Goal: Transaction & Acquisition: Purchase product/service

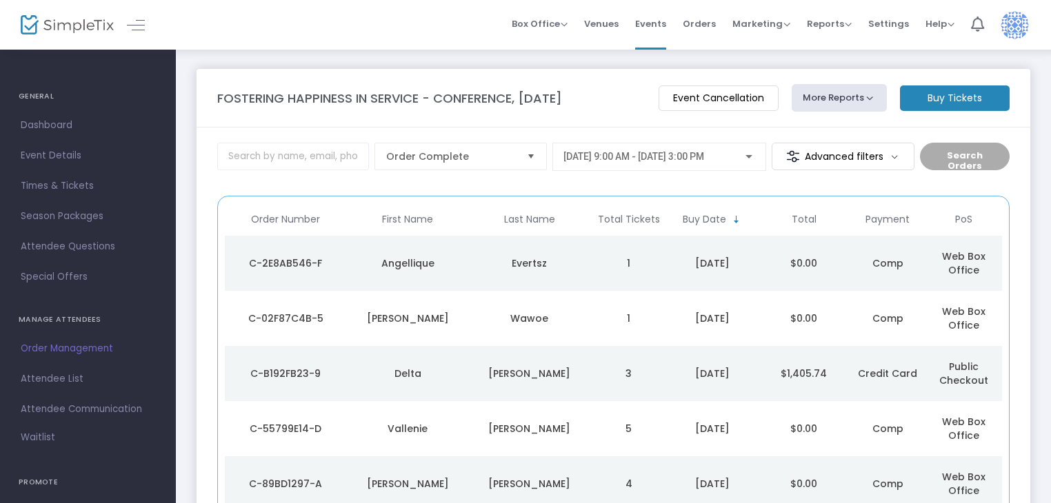
click at [414, 262] on div "Angellique" at bounding box center [407, 263] width 115 height 14
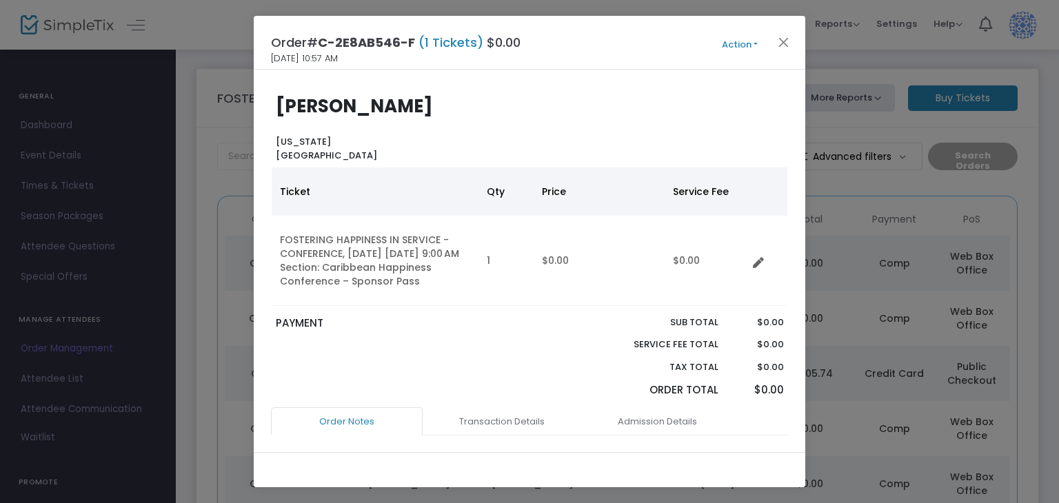
click at [745, 48] on button "Action" at bounding box center [739, 44] width 83 height 15
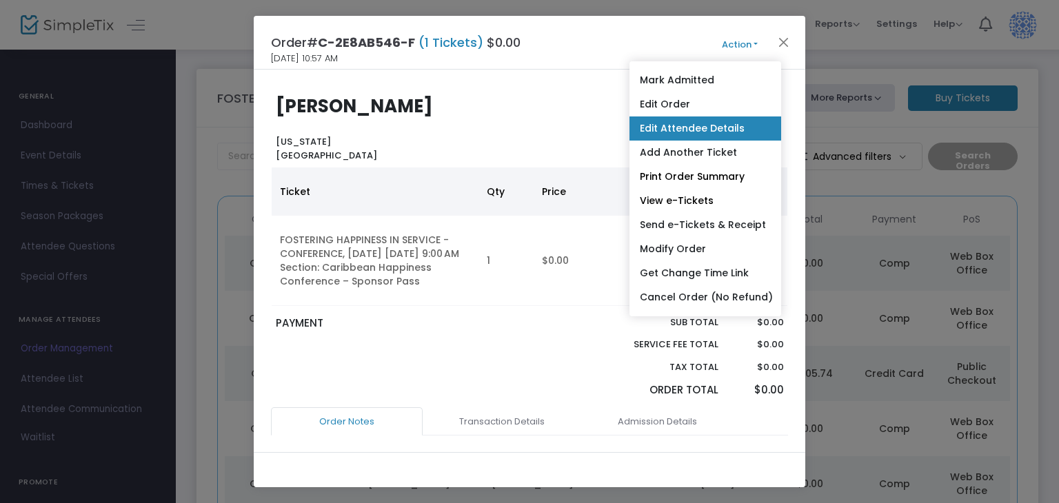
click at [729, 128] on link "Edit Attendee Details" at bounding box center [706, 129] width 152 height 24
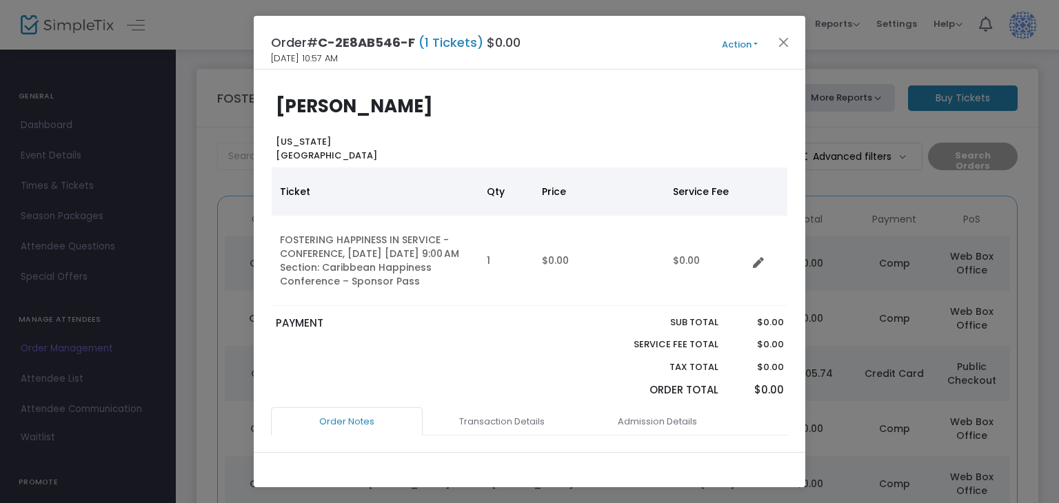
click at [331, 105] on b "[PERSON_NAME]" at bounding box center [354, 106] width 157 height 25
click at [786, 45] on button "Close" at bounding box center [784, 42] width 18 height 18
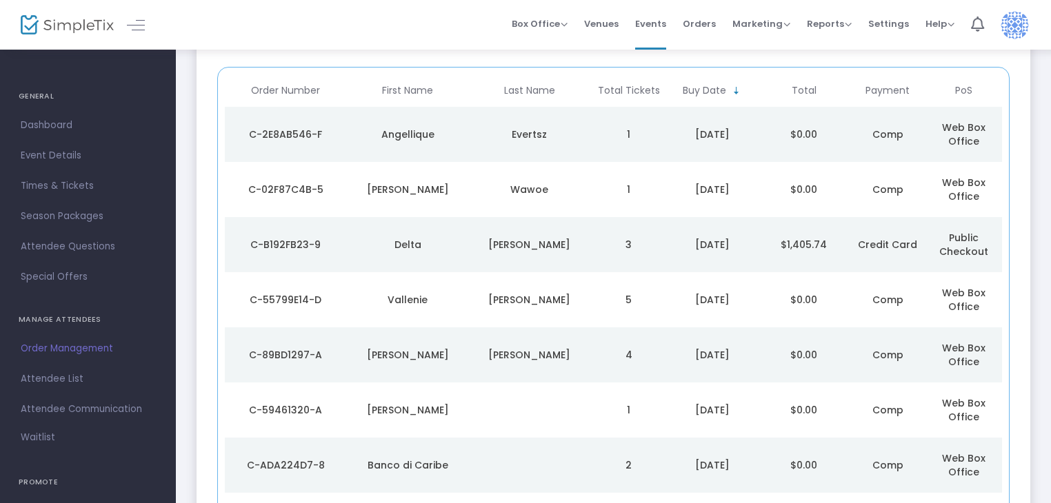
scroll to position [105, 0]
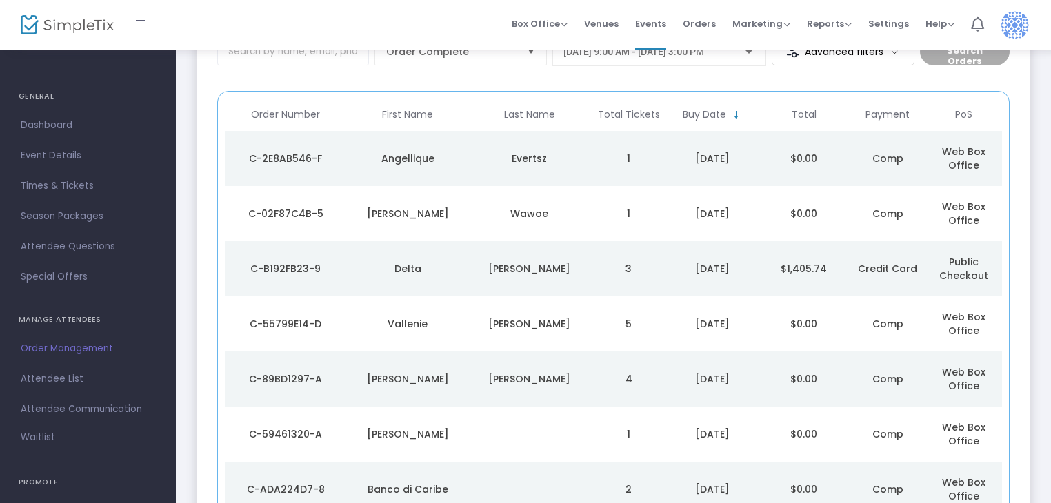
click at [356, 164] on div "Angellique" at bounding box center [407, 159] width 115 height 14
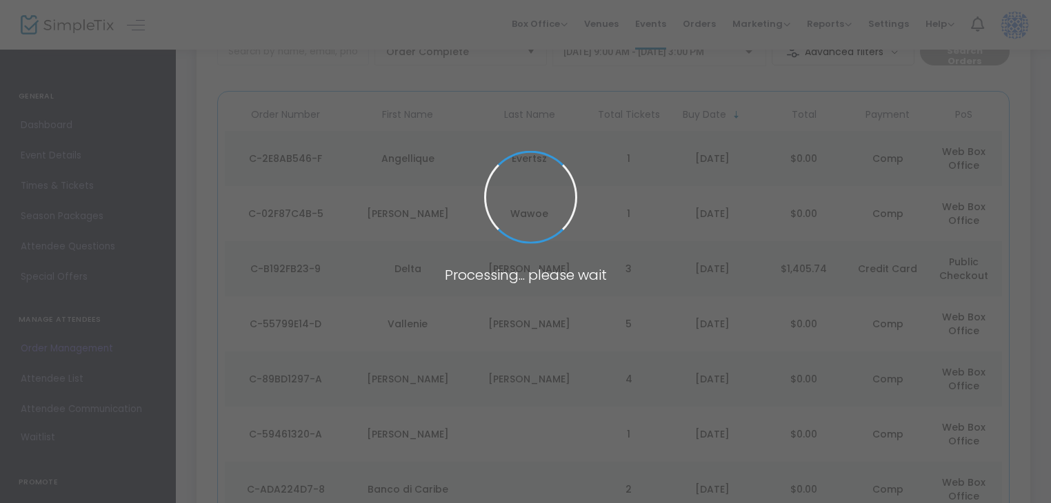
scroll to position [0, 0]
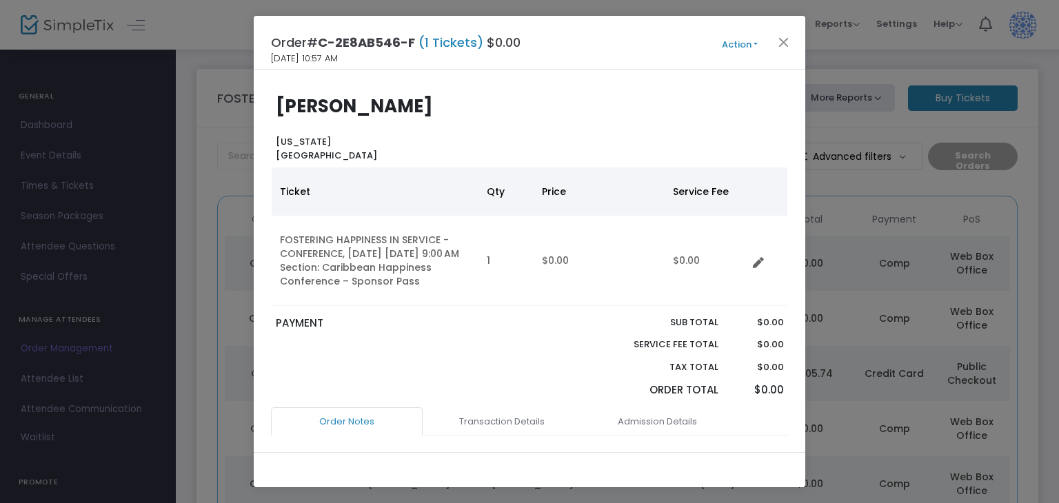
click at [761, 43] on button "Action" at bounding box center [739, 44] width 83 height 15
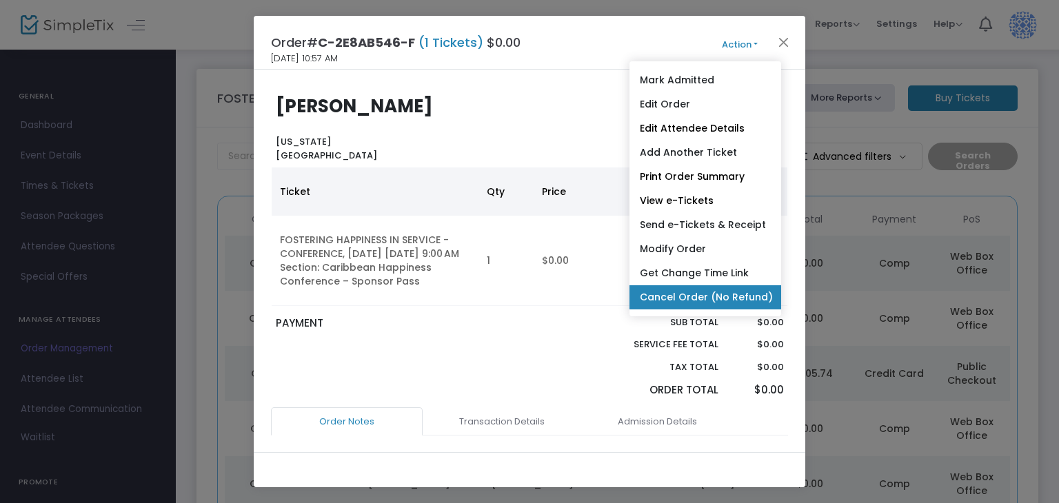
click at [689, 298] on link "Cancel Order (No Refund)" at bounding box center [706, 297] width 152 height 24
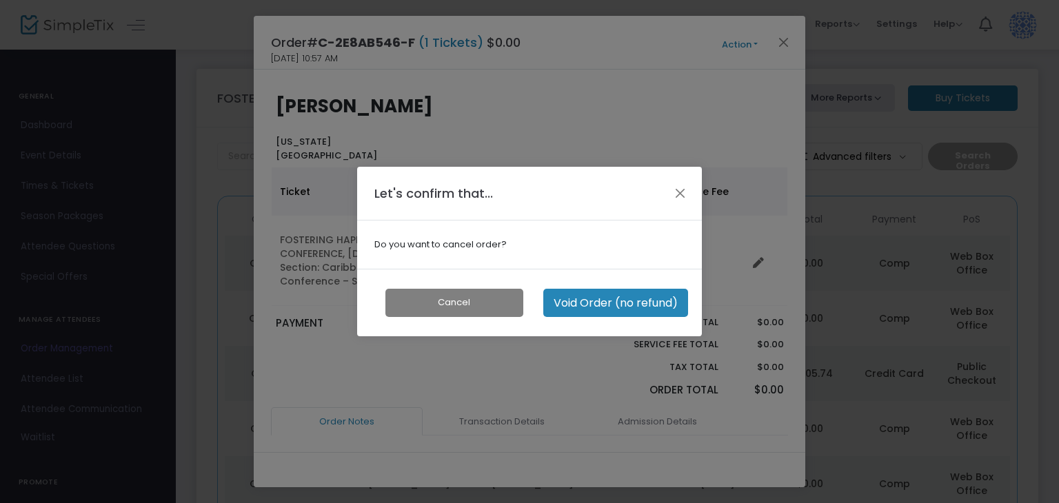
click at [577, 305] on button "Void Order (no refund)" at bounding box center [615, 303] width 145 height 28
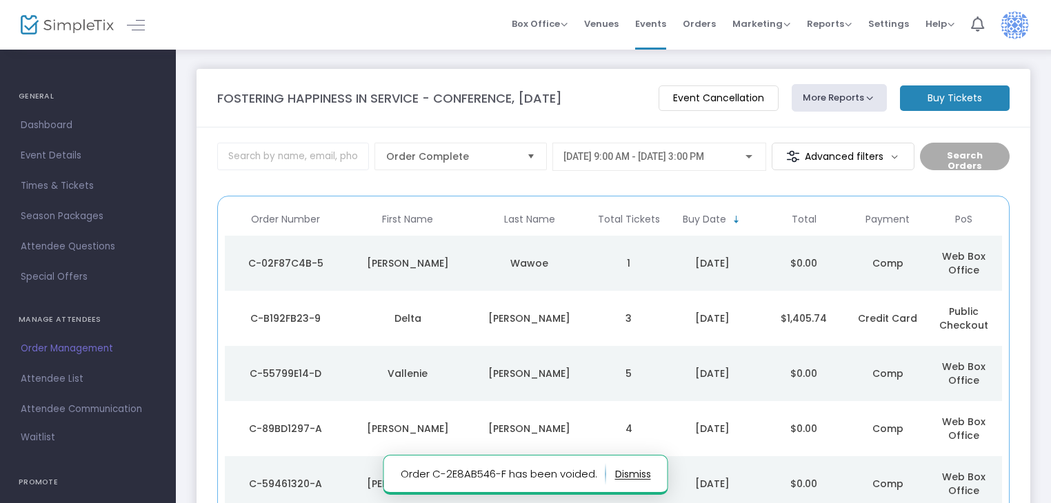
click at [931, 100] on m-button "Buy Tickets" at bounding box center [955, 98] width 110 height 26
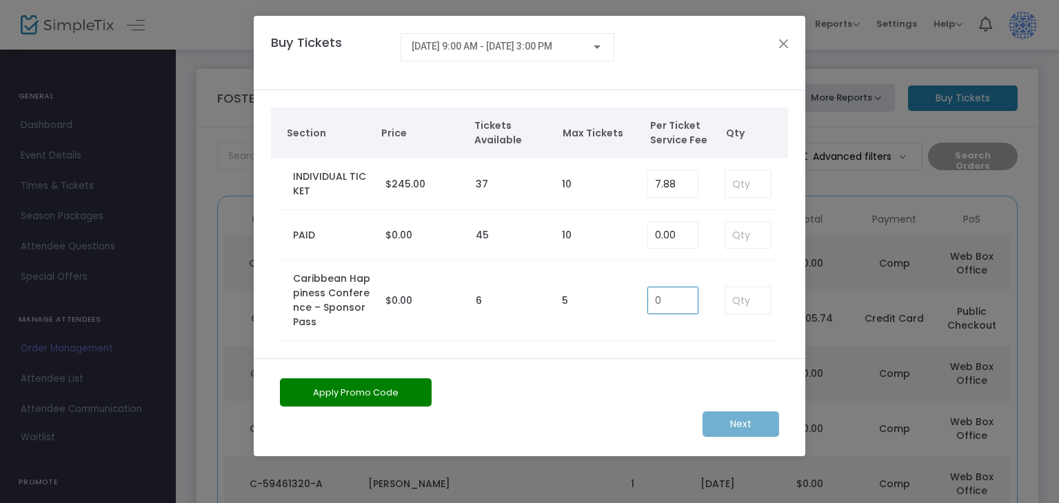
click at [667, 303] on input "0" at bounding box center [673, 301] width 50 height 26
type input "0.00"
click at [745, 296] on input at bounding box center [748, 301] width 46 height 26
click at [749, 297] on input at bounding box center [748, 301] width 46 height 26
type input "1"
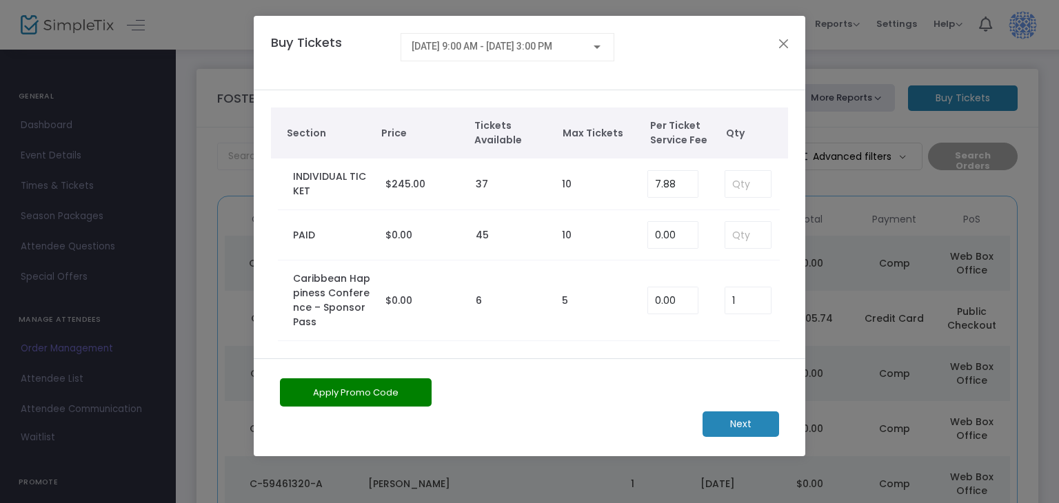
click at [750, 424] on m-button "Next" at bounding box center [741, 425] width 77 height 26
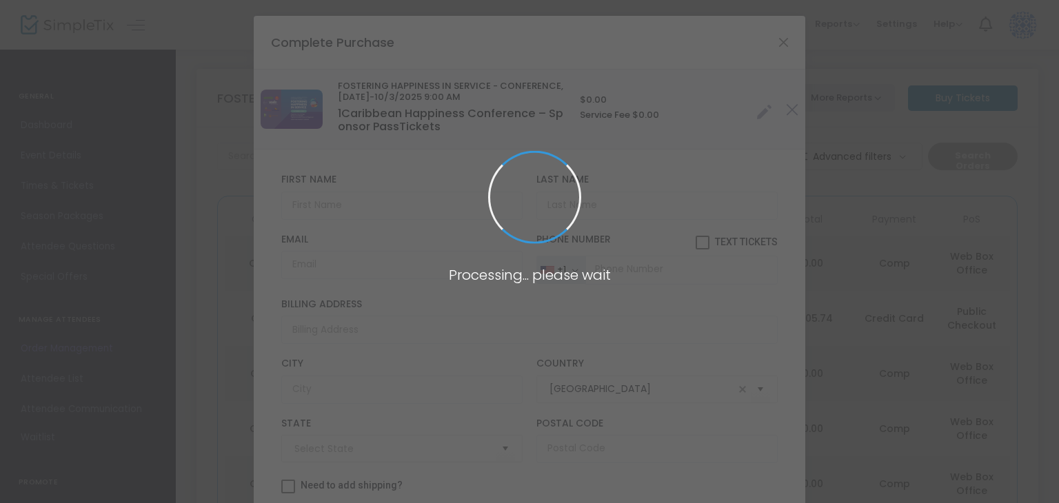
type input "[US_STATE]"
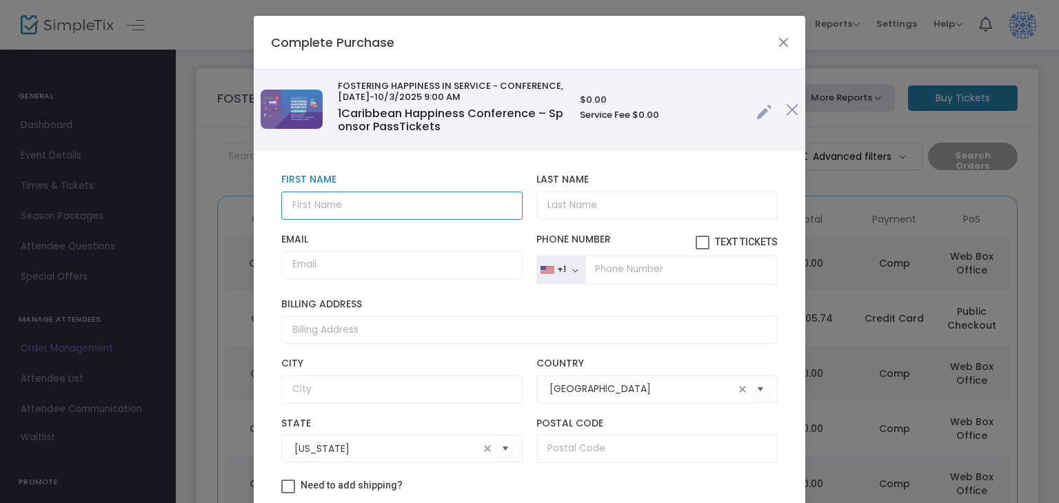
click at [353, 205] on input "text" at bounding box center [401, 206] width 241 height 28
type input "Angelique"
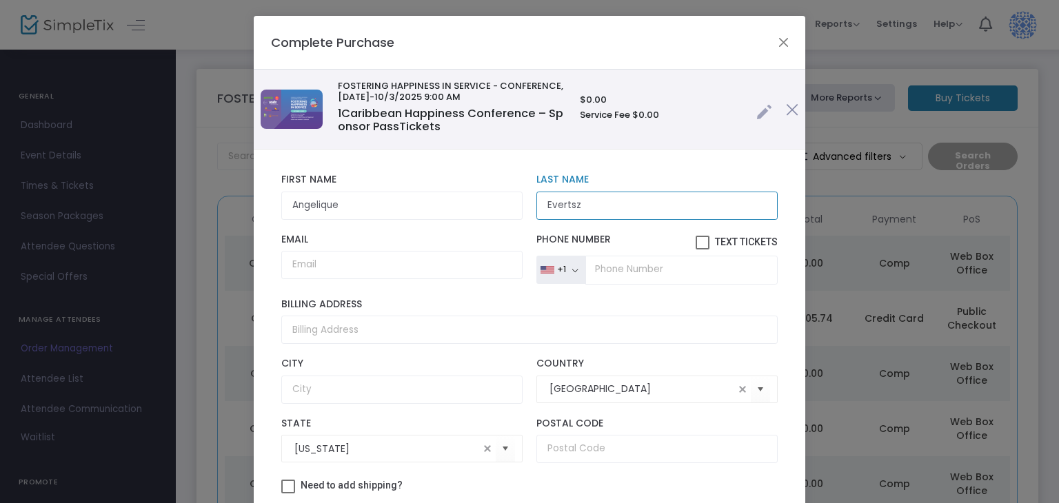
type input "Evertsz"
click at [359, 265] on input "Email" at bounding box center [401, 265] width 241 height 28
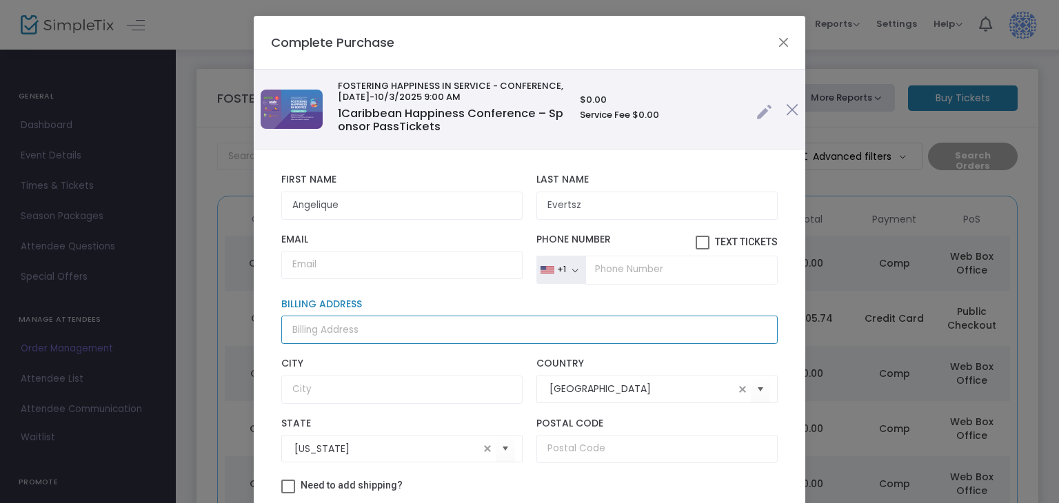
click at [597, 323] on input "Billing Address" at bounding box center [529, 330] width 496 height 28
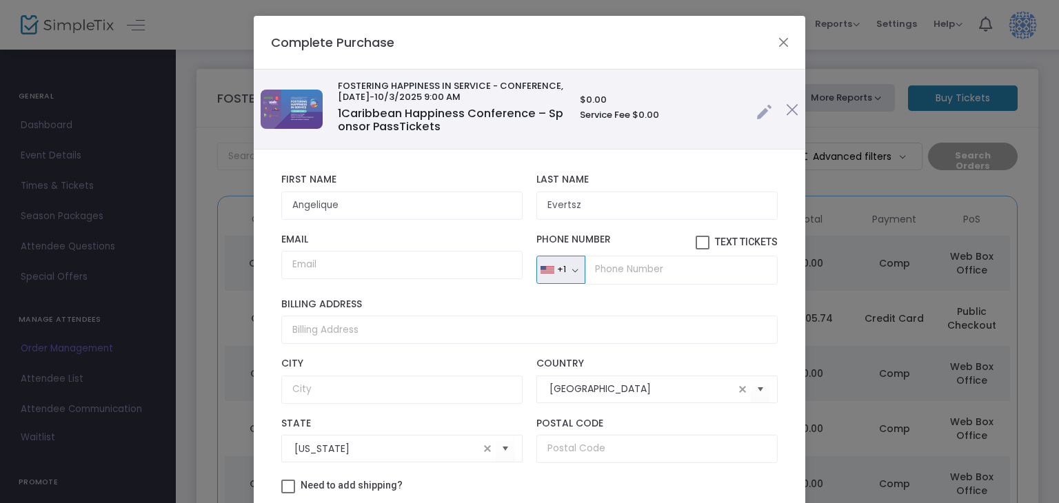
click at [570, 270] on button "+1" at bounding box center [560, 270] width 49 height 29
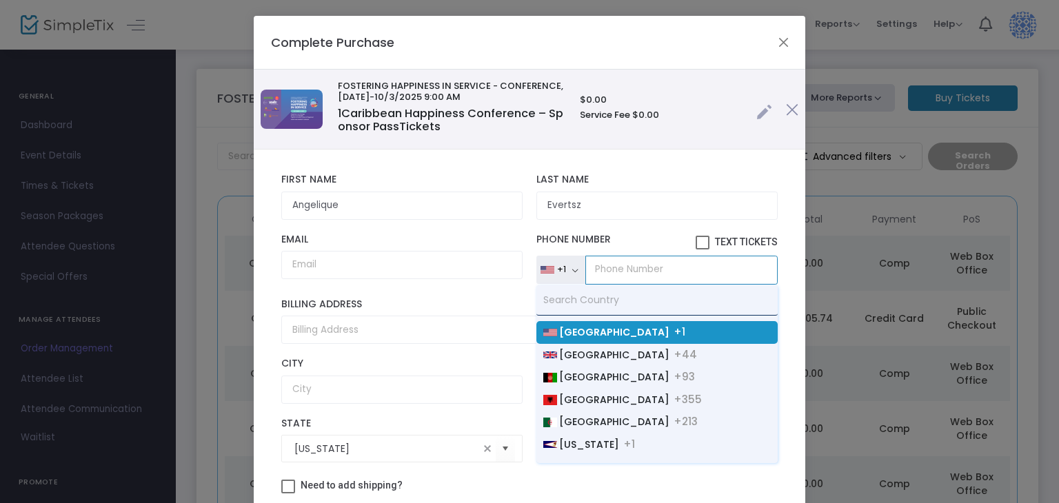
click at [619, 267] on input "tel" at bounding box center [681, 270] width 192 height 29
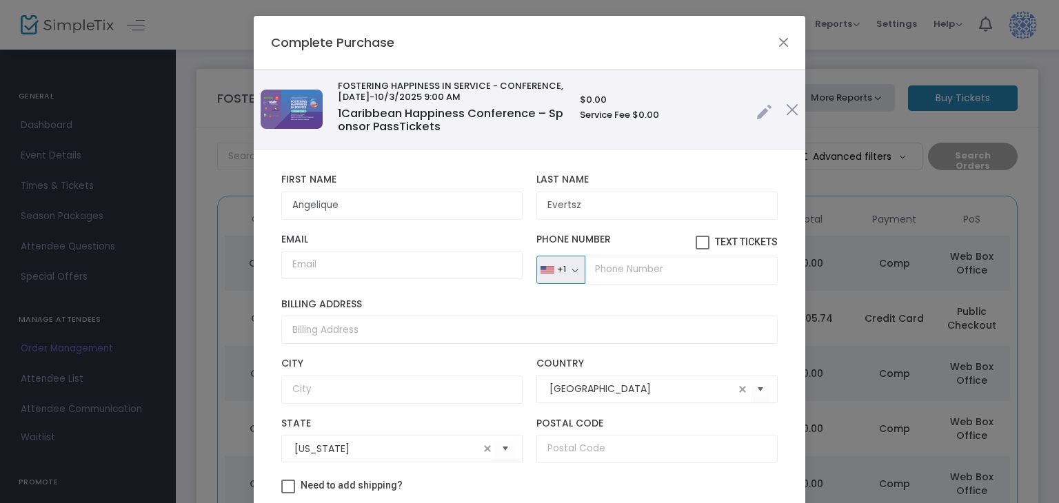
click at [560, 270] on button "+1" at bounding box center [560, 270] width 49 height 29
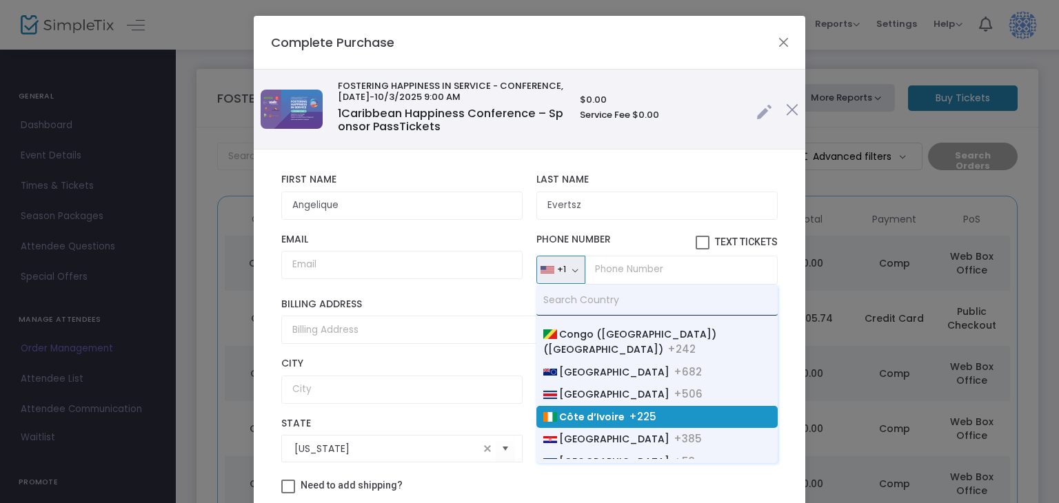
scroll to position [1241, 0]
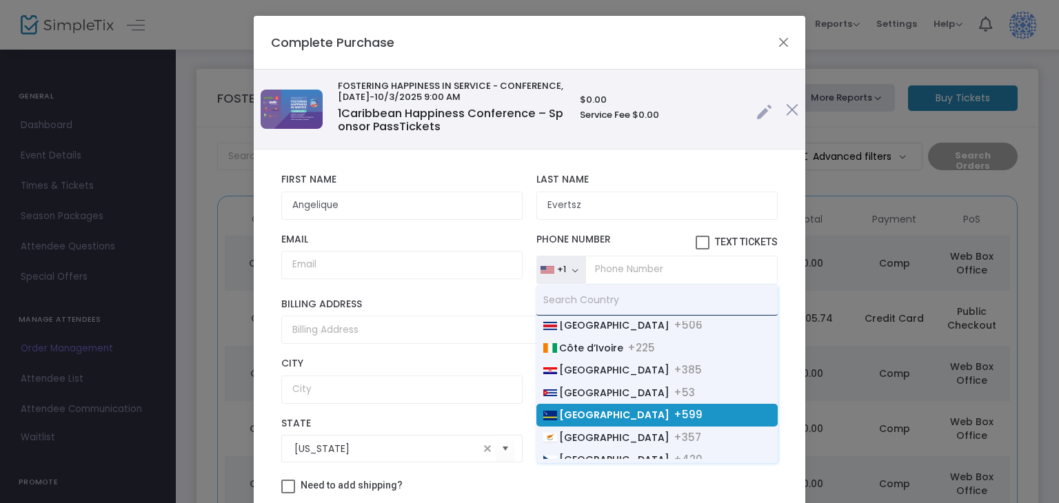
click at [576, 404] on li "[GEOGRAPHIC_DATA] +599" at bounding box center [656, 415] width 241 height 23
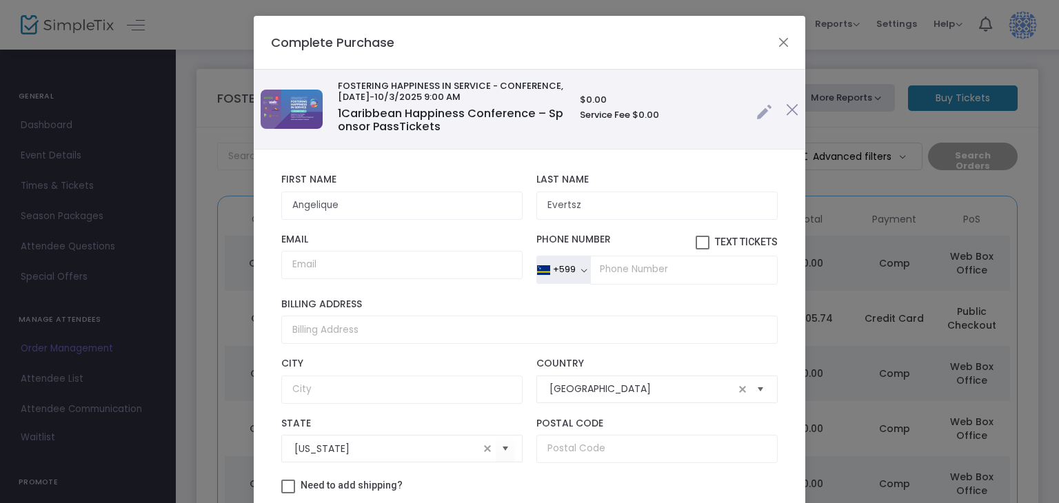
click at [750, 388] on span "Select" at bounding box center [760, 390] width 23 height 23
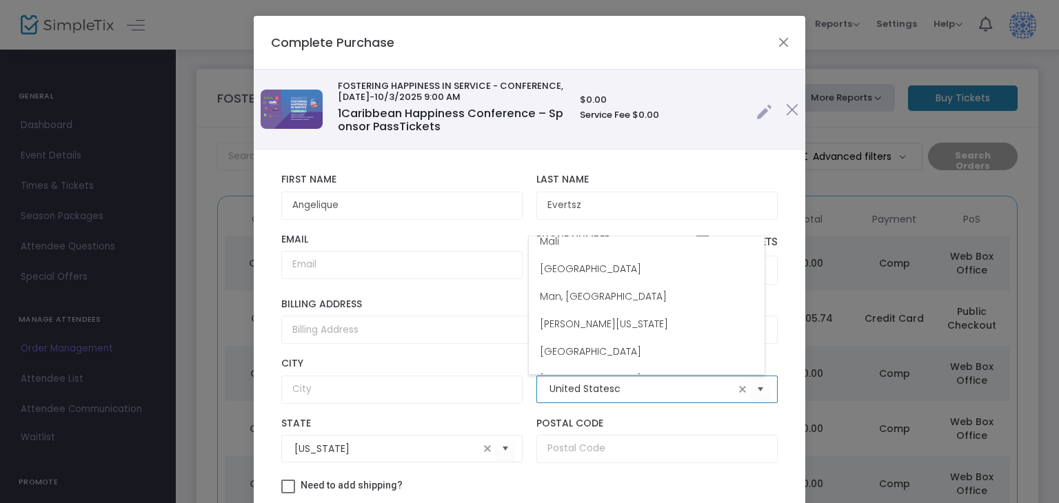
scroll to position [0, 0]
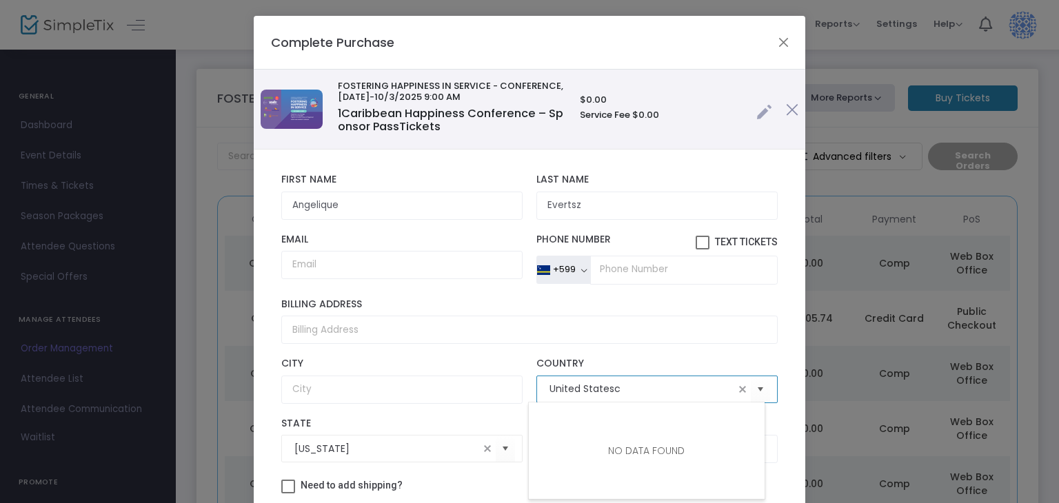
drag, startPoint x: 644, startPoint y: 393, endPoint x: 439, endPoint y: 367, distance: 207.0
click at [439, 367] on div "City [GEOGRAPHIC_DATA] Country" at bounding box center [529, 380] width 510 height 59
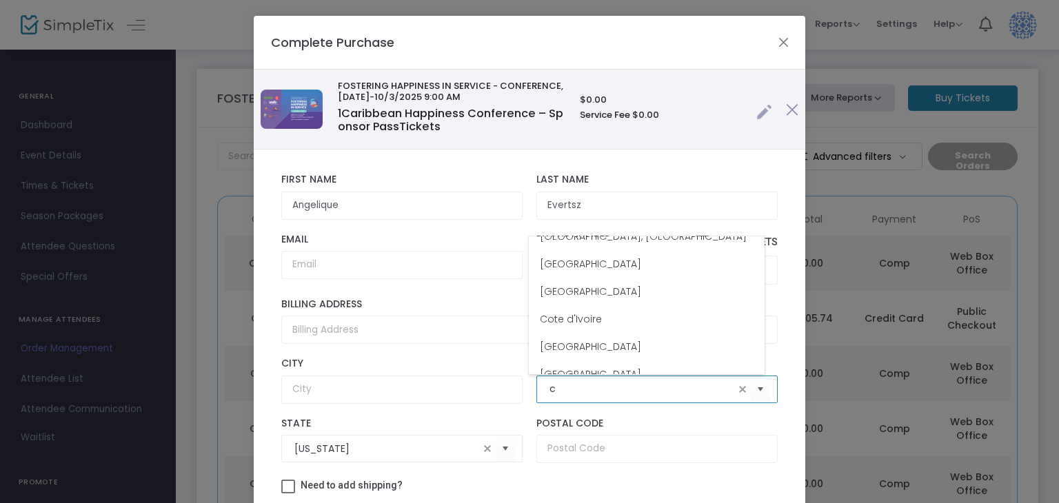
scroll to position [621, 0]
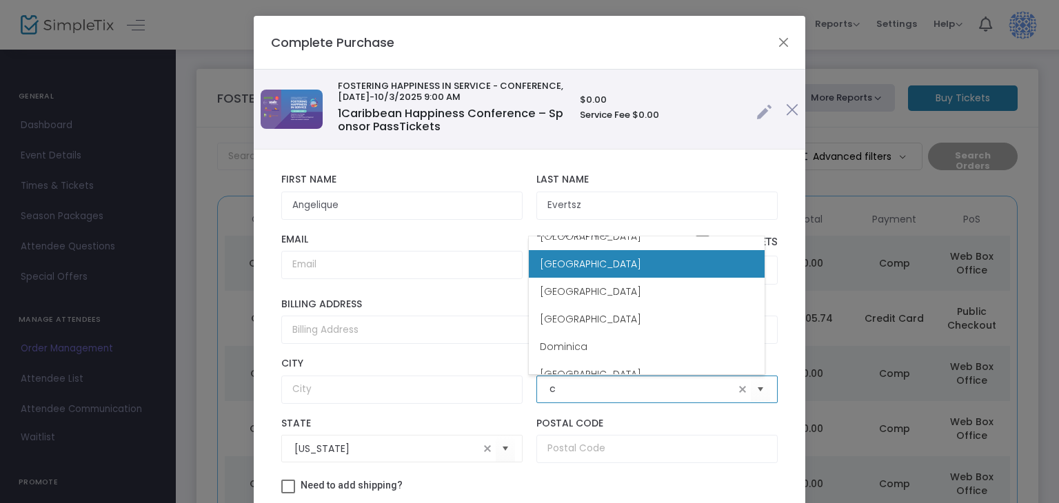
click at [567, 258] on span "[GEOGRAPHIC_DATA]" at bounding box center [590, 264] width 101 height 14
type input "[GEOGRAPHIC_DATA]"
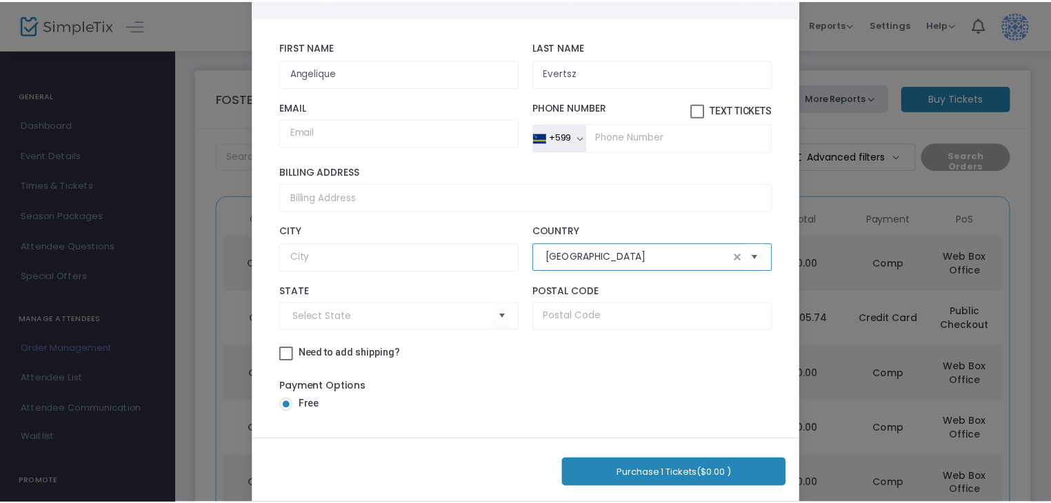
scroll to position [129, 0]
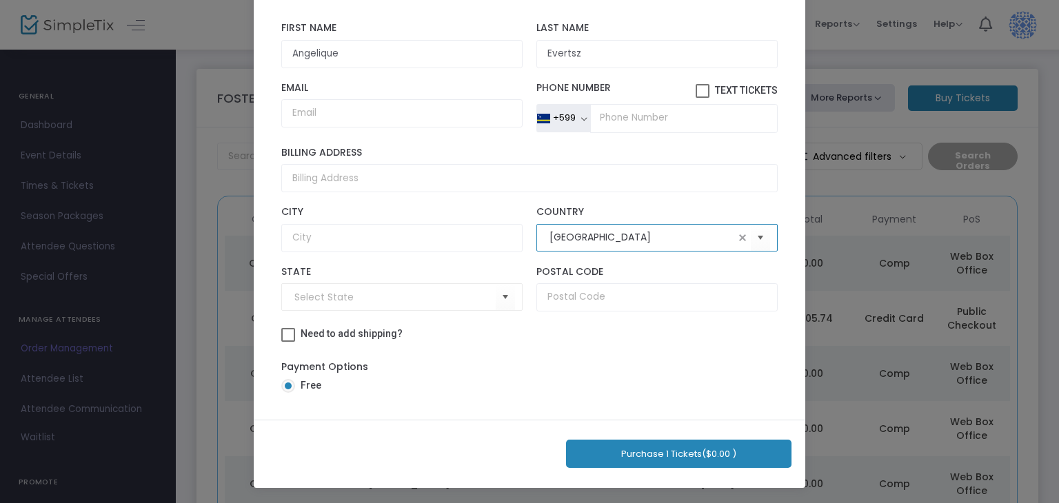
type input "[GEOGRAPHIC_DATA]"
click at [725, 353] on div "Payment Options Free" at bounding box center [529, 379] width 496 height 52
click at [673, 451] on button "Purchase 1 Tickets ($0.00 )" at bounding box center [678, 454] width 225 height 28
